Goal: Information Seeking & Learning: Find specific page/section

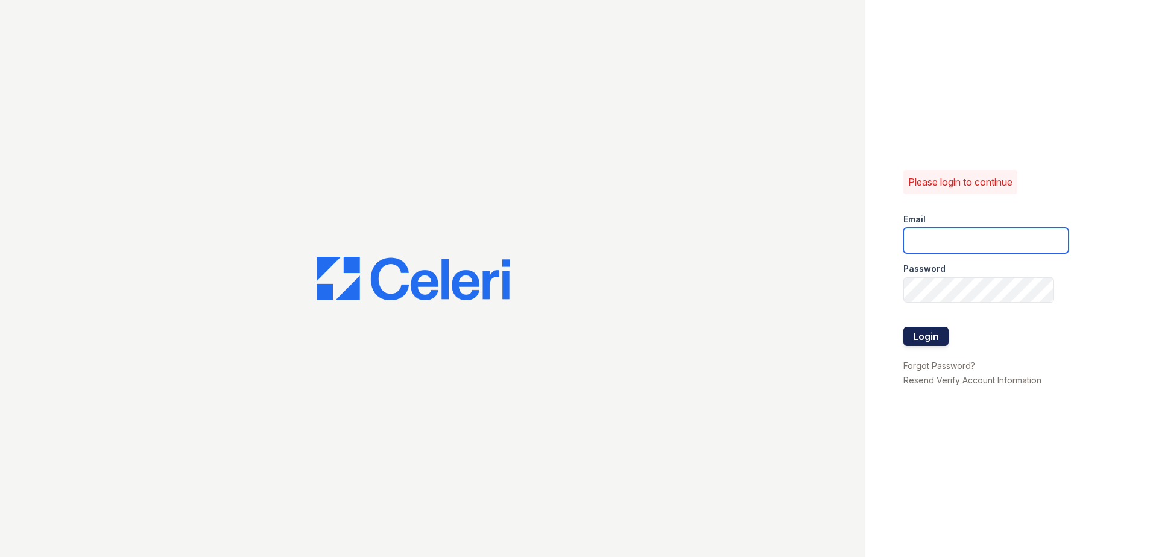
type input "renewnottingham@trinity-pm.com"
click at [937, 332] on button "Login" at bounding box center [926, 336] width 45 height 19
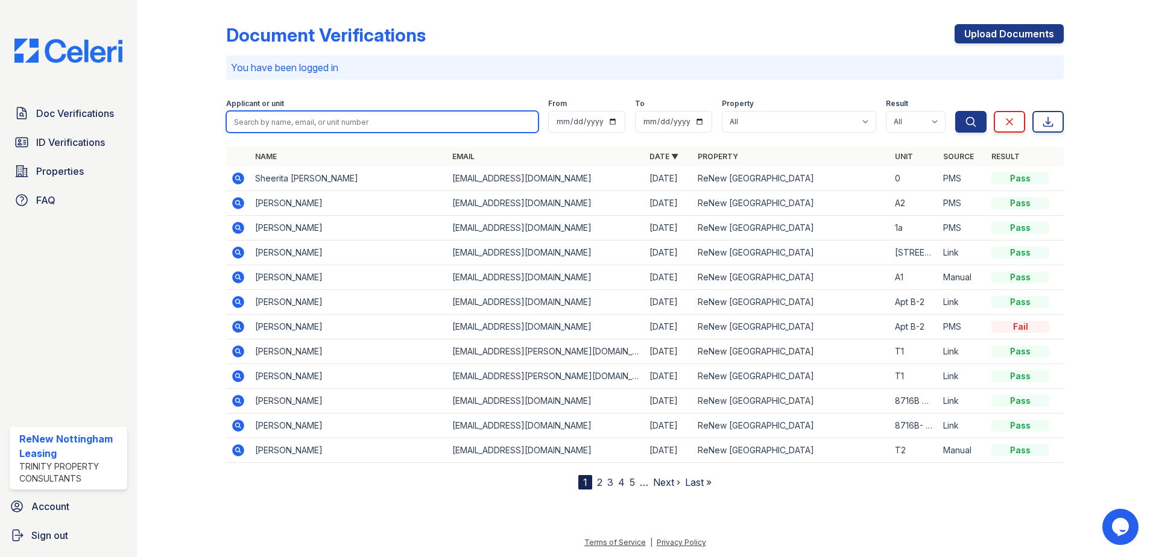
click at [290, 121] on input "search" at bounding box center [382, 122] width 312 height 22
type input "[PERSON_NAME]"
click at [956, 111] on button "Search" at bounding box center [971, 122] width 31 height 22
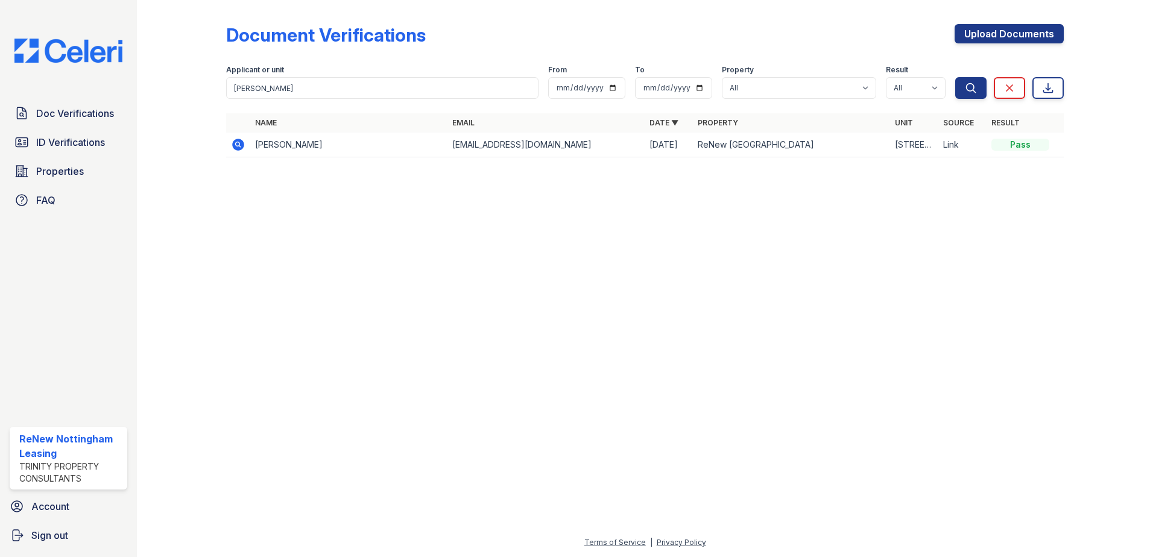
click at [276, 138] on td "[PERSON_NAME]" at bounding box center [348, 145] width 197 height 25
click at [283, 148] on td "[PERSON_NAME]" at bounding box center [348, 145] width 197 height 25
click at [319, 136] on td "[PERSON_NAME]" at bounding box center [348, 145] width 197 height 25
click at [238, 141] on icon at bounding box center [238, 145] width 12 height 12
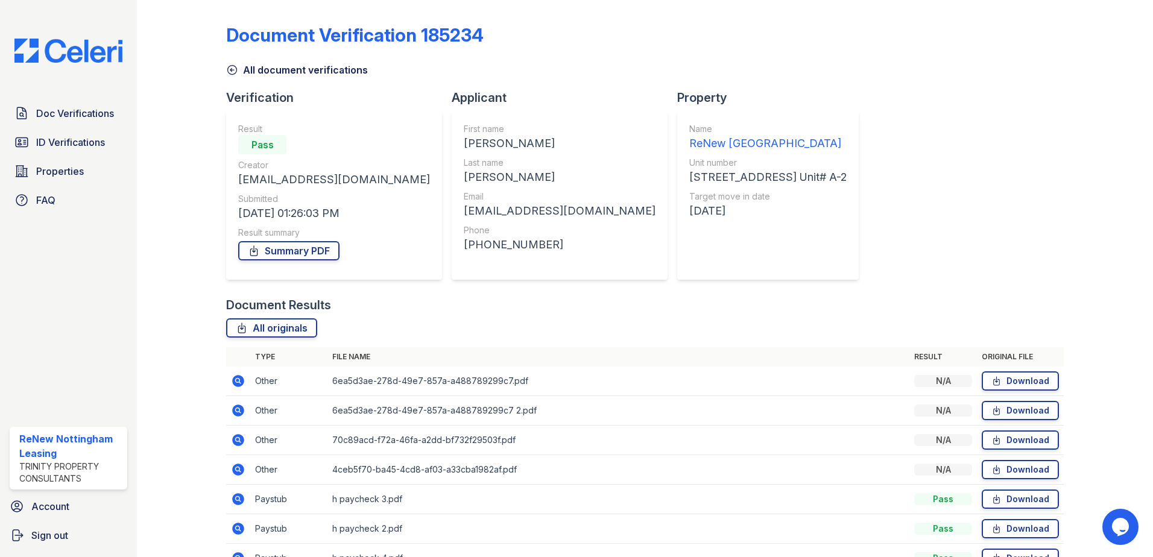
click at [233, 70] on icon at bounding box center [232, 70] width 9 height 9
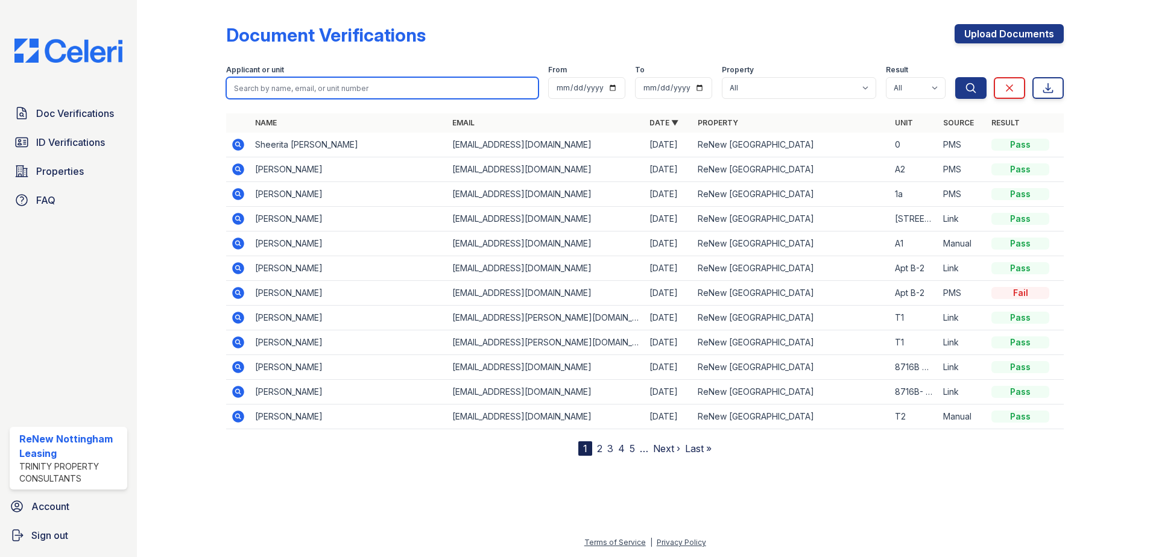
click at [366, 83] on input "search" at bounding box center [382, 88] width 312 height 22
type input "fairs"
click at [956, 77] on button "Search" at bounding box center [971, 88] width 31 height 22
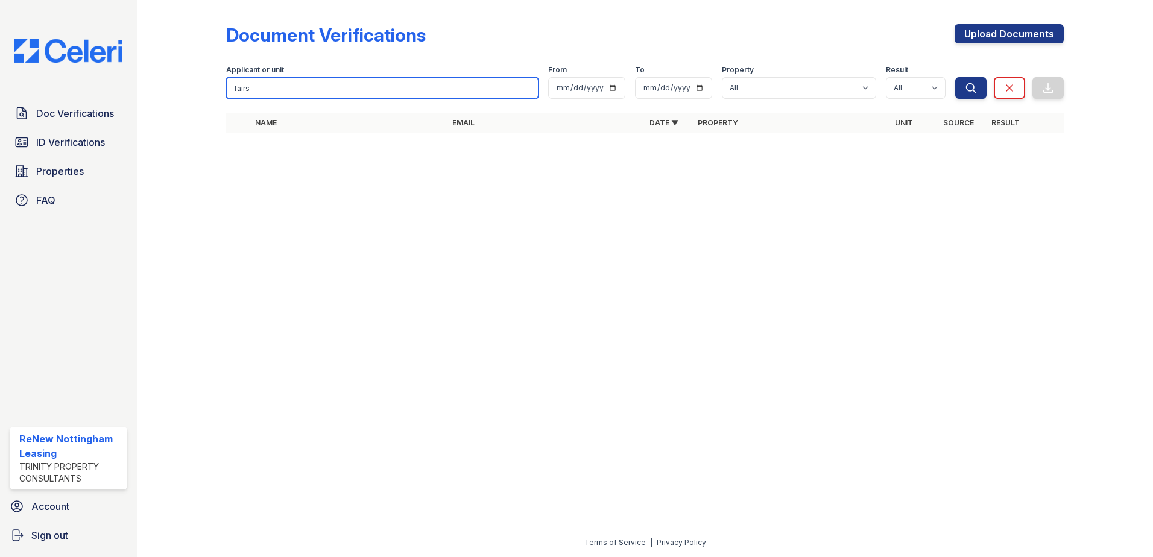
click at [322, 90] on input "fairs" at bounding box center [382, 88] width 312 height 22
type input "f"
type input "plummer"
click at [956, 77] on button "Search" at bounding box center [971, 88] width 31 height 22
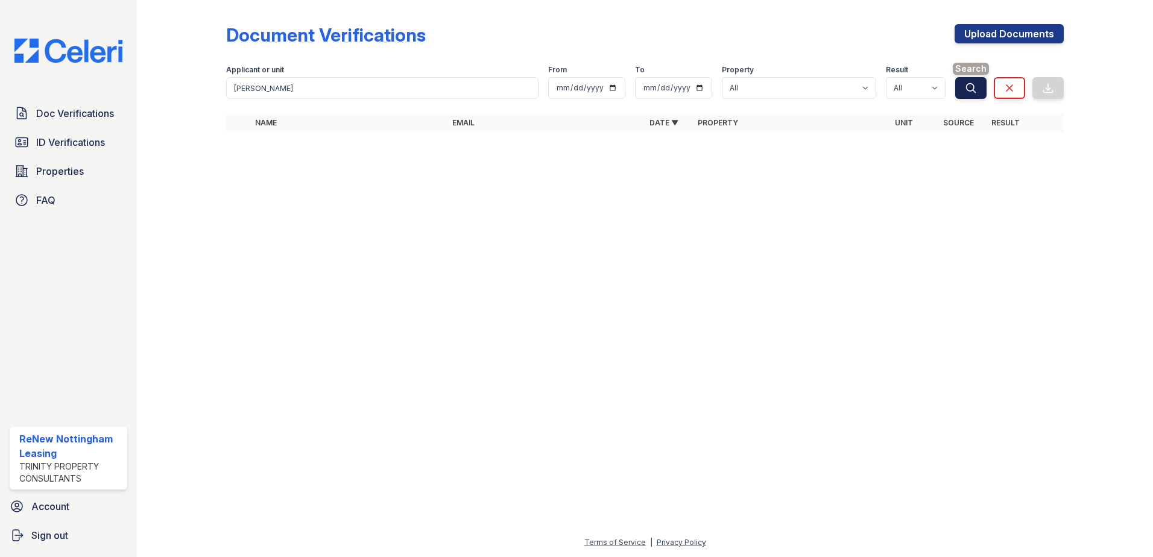
click at [973, 86] on icon "submit" at bounding box center [971, 88] width 12 height 12
click at [972, 86] on icon "submit" at bounding box center [971, 88] width 12 height 12
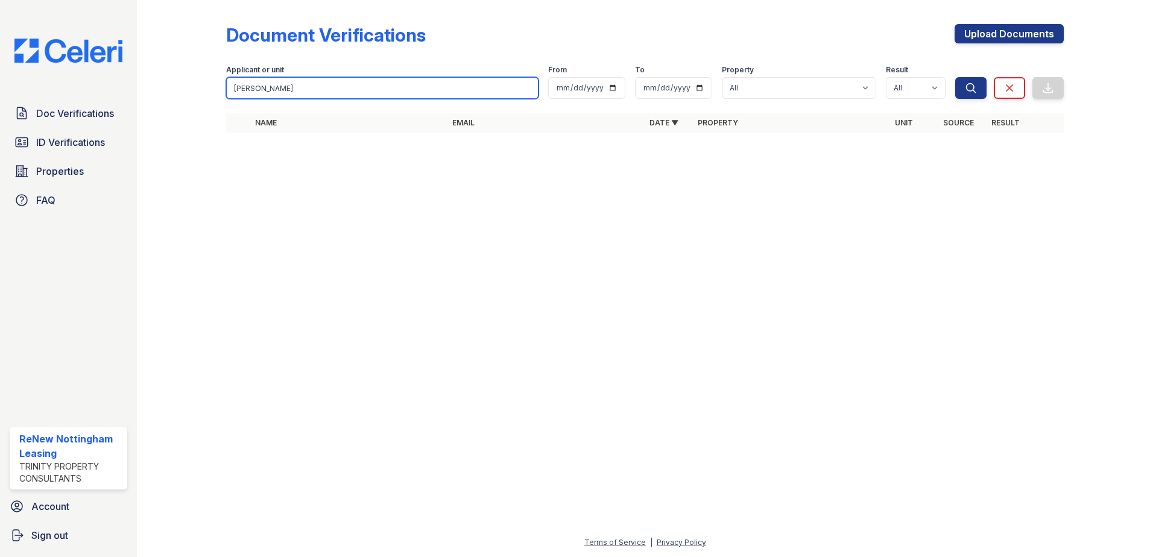
drag, startPoint x: 329, startPoint y: 82, endPoint x: 171, endPoint y: 104, distance: 159.6
click at [171, 104] on div "Document Verifications Upload Documents Filter Applicant or unit plummer From T…" at bounding box center [645, 82] width 978 height 164
click at [527, 89] on input "plummer" at bounding box center [382, 88] width 312 height 22
type input "fairs"
click at [956, 77] on button "Search" at bounding box center [971, 88] width 31 height 22
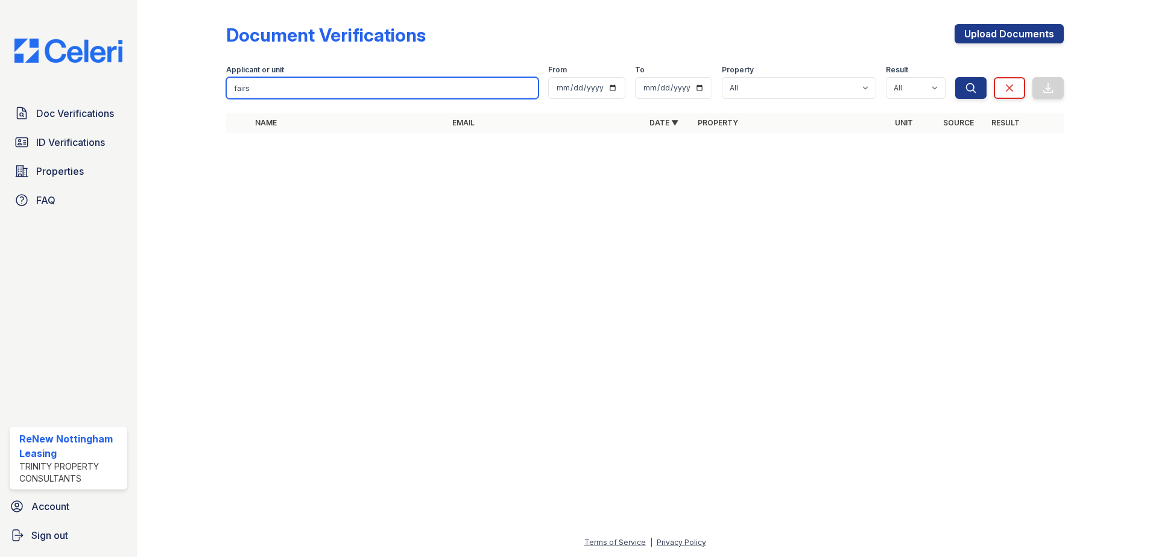
click at [315, 90] on input "fairs" at bounding box center [382, 88] width 312 height 22
type input "fairs plummer"
click at [956, 77] on button "Search" at bounding box center [971, 88] width 31 height 22
click at [1001, 90] on link "Clear" at bounding box center [1009, 88] width 31 height 22
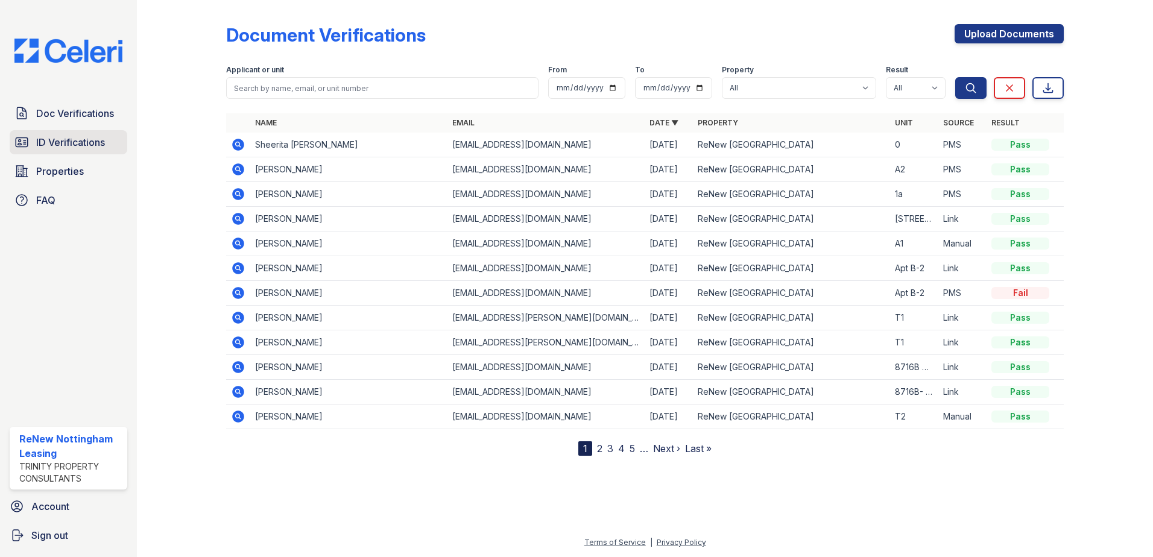
click at [64, 142] on span "ID Verifications" at bounding box center [70, 142] width 69 height 14
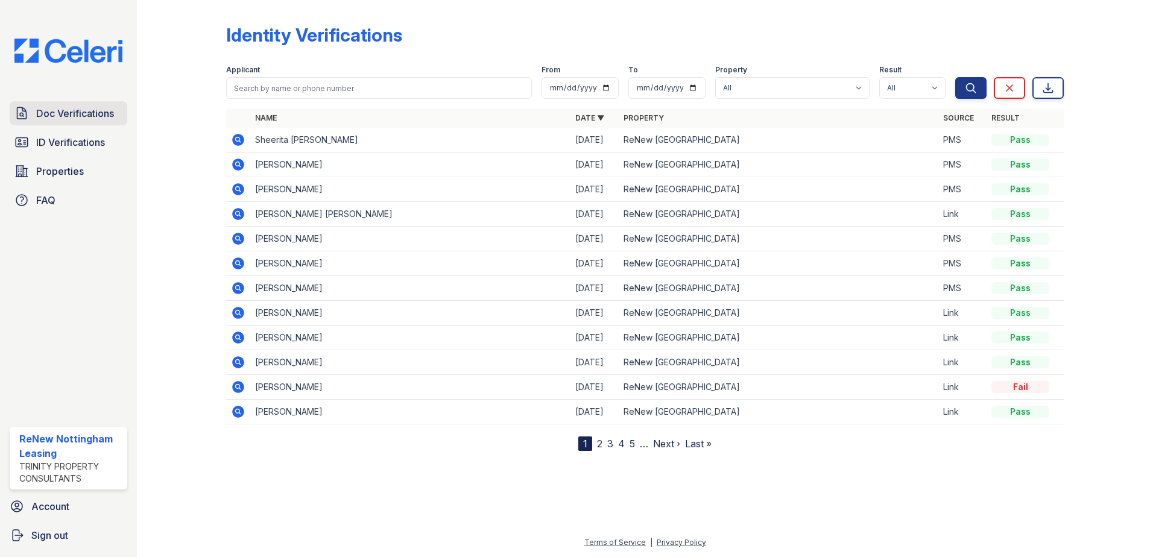
click at [65, 113] on span "Doc Verifications" at bounding box center [75, 113] width 78 height 14
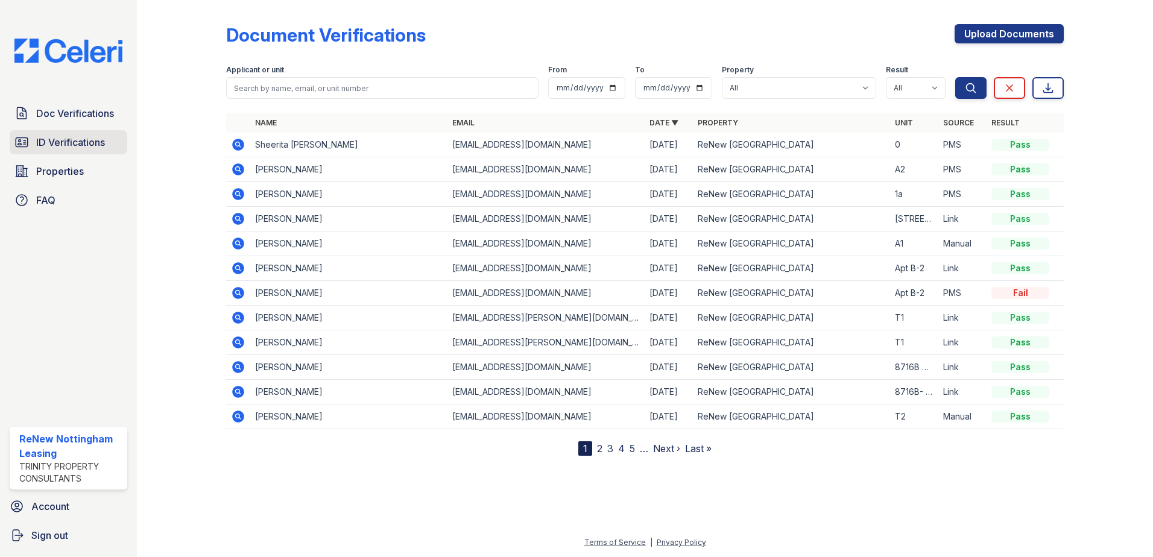
click at [54, 148] on span "ID Verifications" at bounding box center [70, 142] width 69 height 14
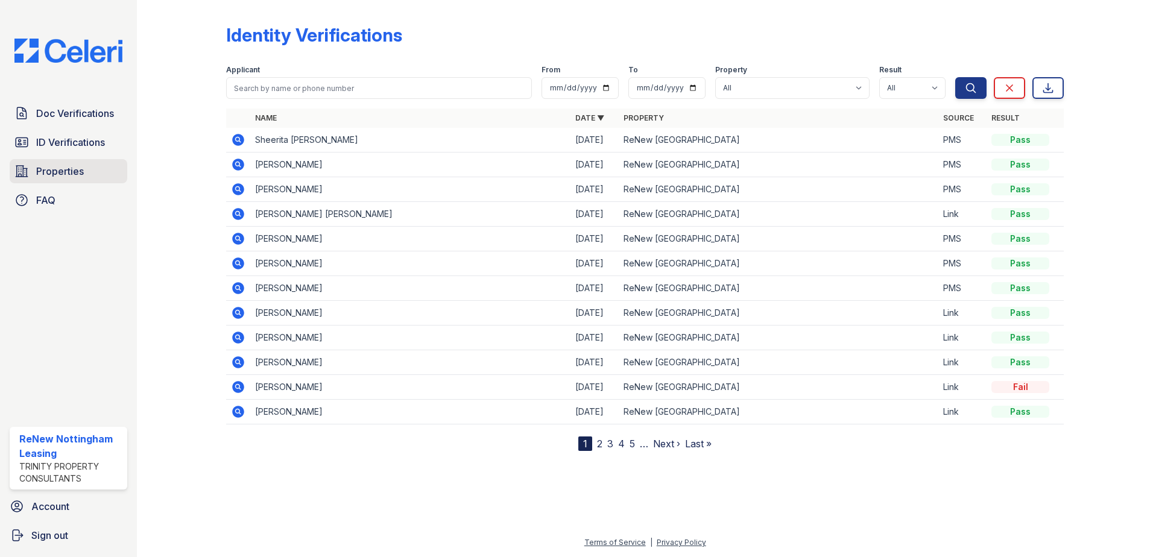
click at [53, 177] on span "Properties" at bounding box center [60, 171] width 48 height 14
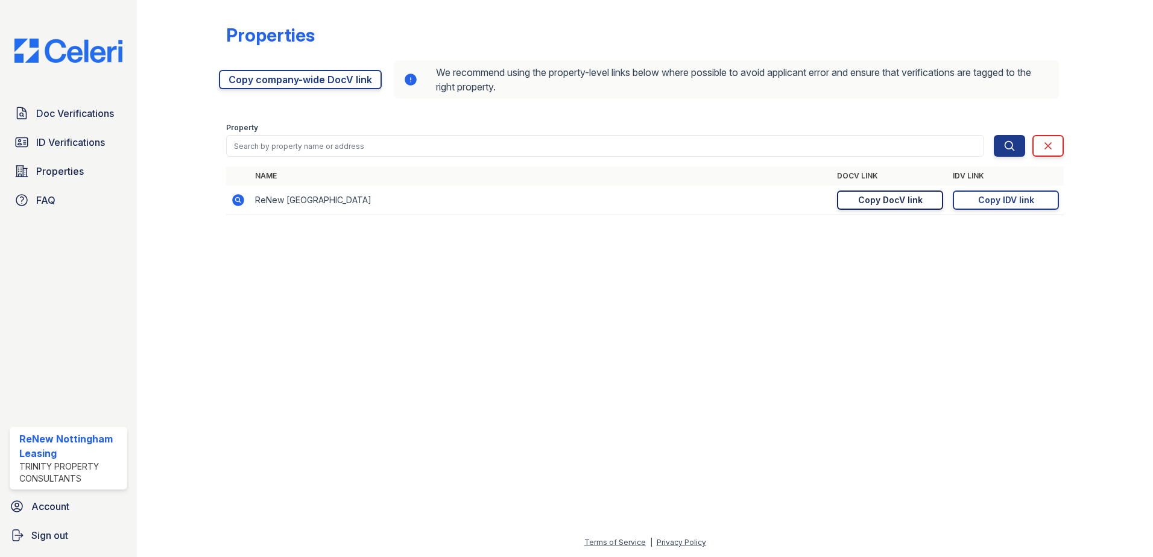
click at [876, 201] on div "Copy DocV link" at bounding box center [890, 200] width 65 height 12
